Goal: Transaction & Acquisition: Purchase product/service

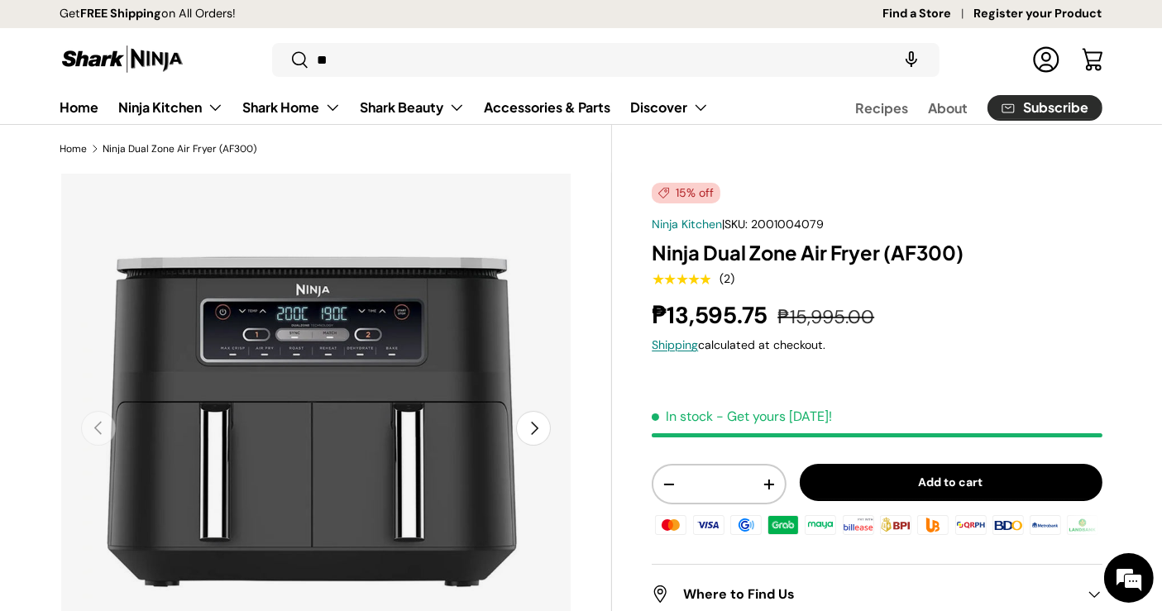
type input "*"
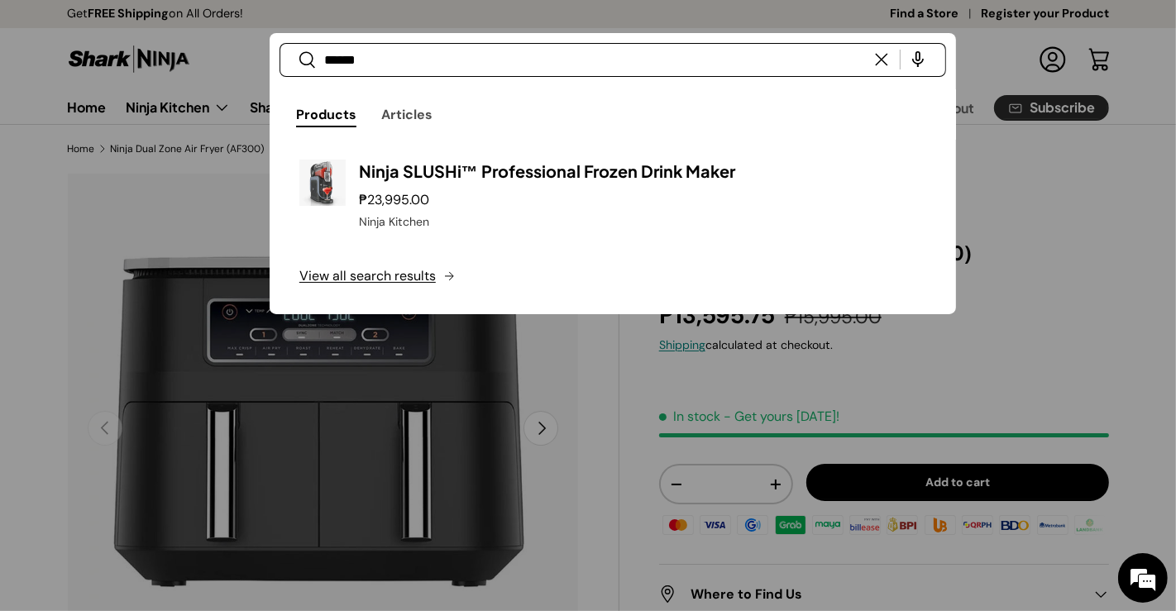
type input "******"
click at [280, 41] on button "Search" at bounding box center [298, 60] width 37 height 39
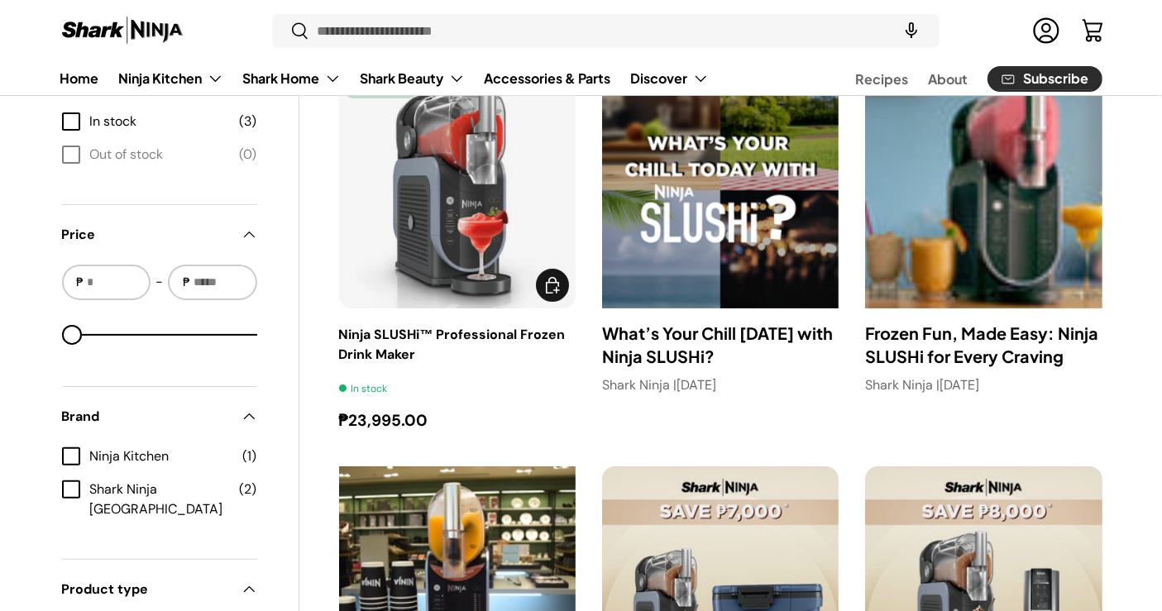
scroll to position [367, 0]
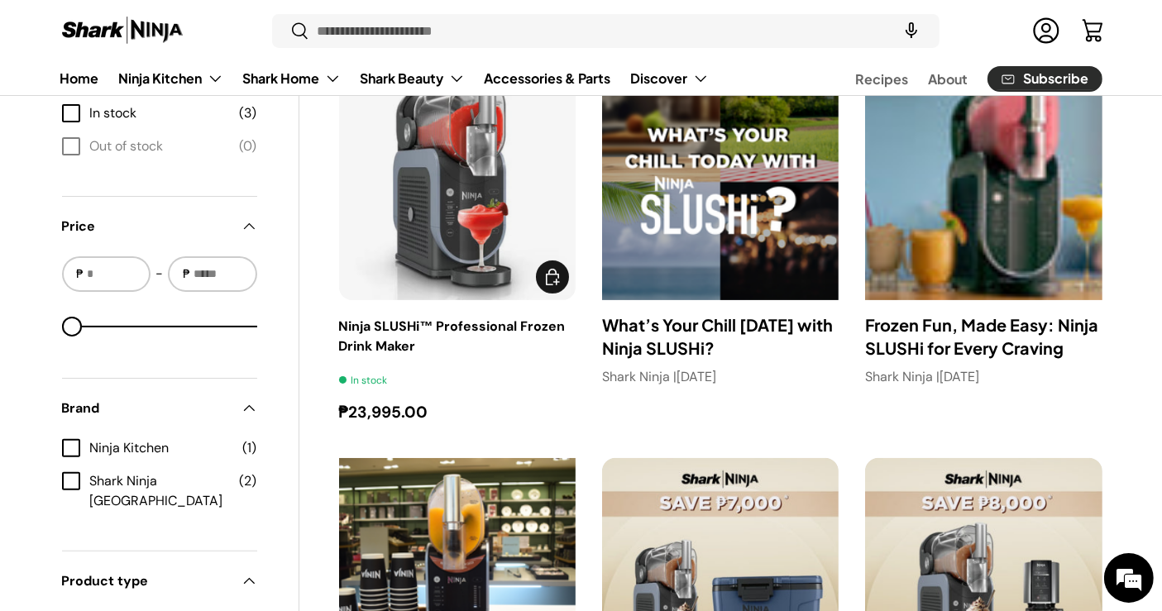
click at [0, 0] on img "Ninja SLUSHi™ Professional Frozen Drink Maker" at bounding box center [0, 0] width 0 height 0
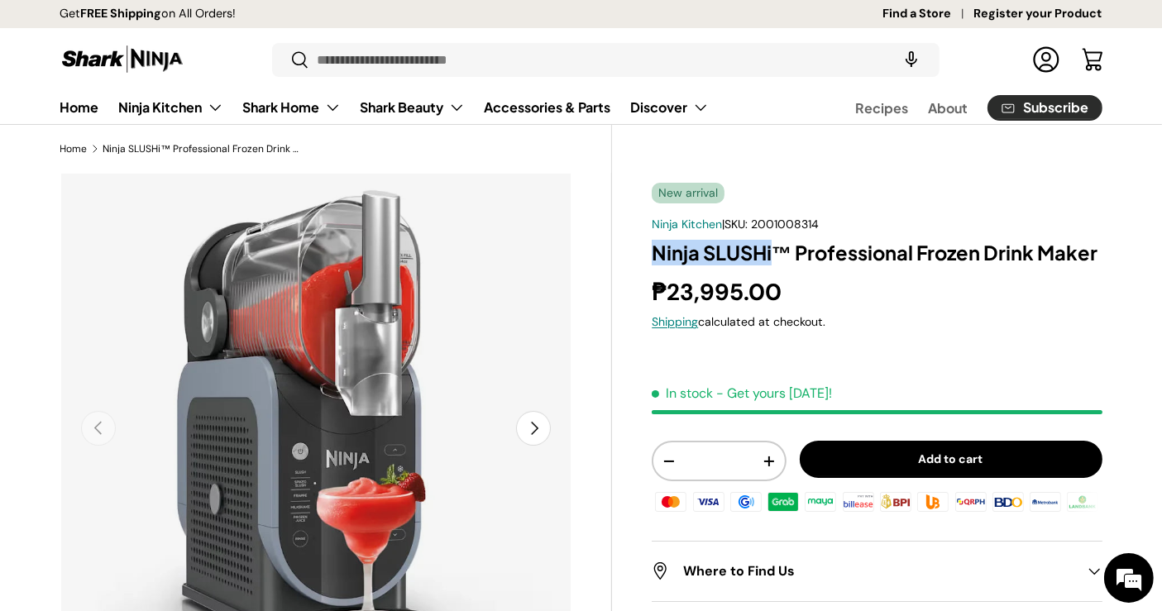
drag, startPoint x: 654, startPoint y: 253, endPoint x: 772, endPoint y: 261, distance: 117.7
click at [772, 261] on h1 "Ninja SLUSHi™ Professional Frozen Drink Maker" at bounding box center [877, 253] width 450 height 26
copy h1 "Ninja SLUSHi"
